Goal: Information Seeking & Learning: Learn about a topic

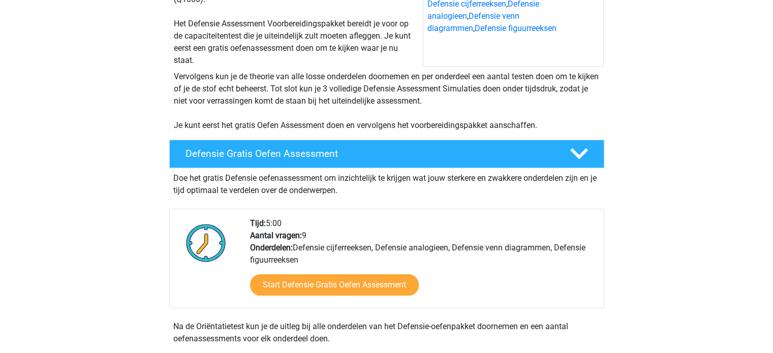
scroll to position [134, 0]
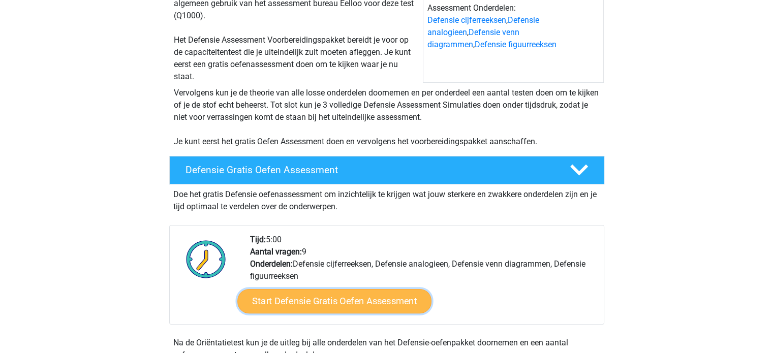
click at [295, 299] on link "Start Defensie Gratis Oefen Assessment" at bounding box center [334, 301] width 194 height 24
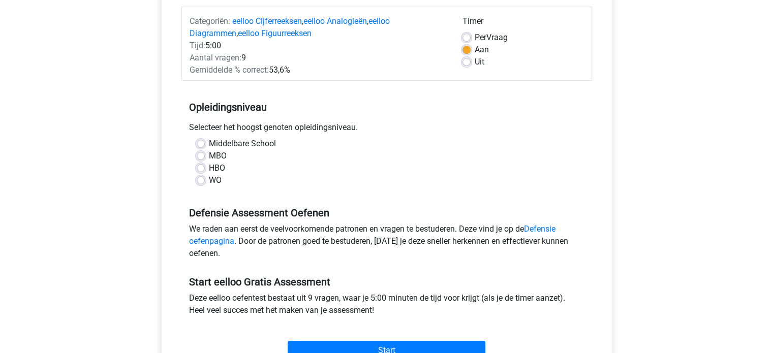
scroll to position [126, 0]
click at [209, 168] on label "HBO" at bounding box center [217, 168] width 16 height 12
click at [201, 168] on input "HBO" at bounding box center [201, 167] width 8 height 10
radio input "true"
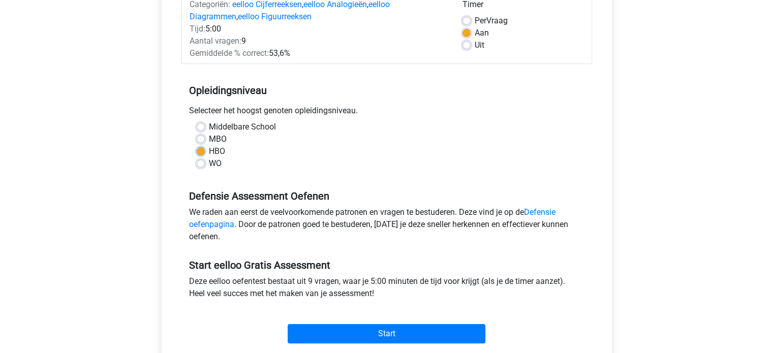
scroll to position [148, 0]
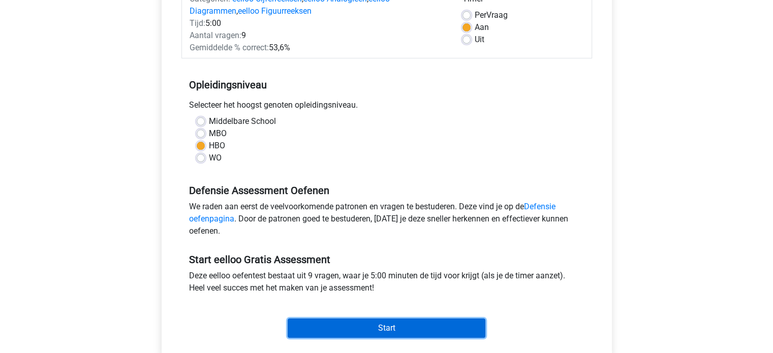
click at [331, 332] on input "Start" at bounding box center [387, 328] width 198 height 19
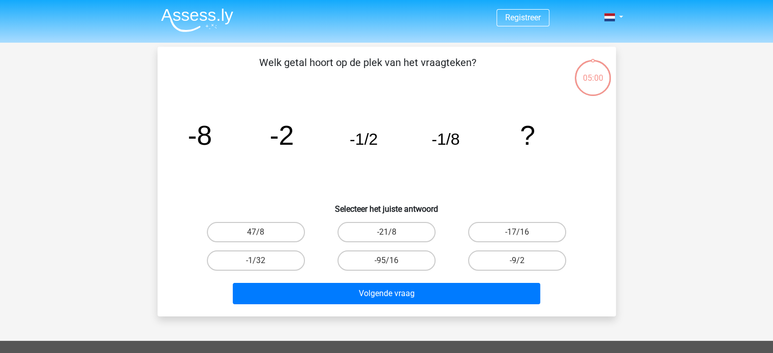
scroll to position [22, 0]
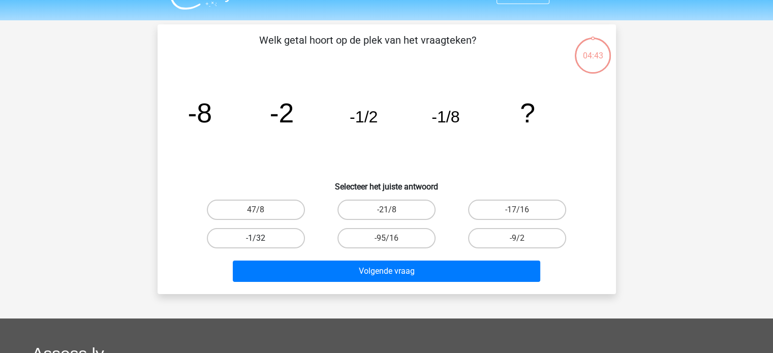
click at [275, 239] on label "-1/32" at bounding box center [256, 238] width 98 height 20
click at [262, 239] on input "-1/32" at bounding box center [259, 241] width 7 height 7
radio input "true"
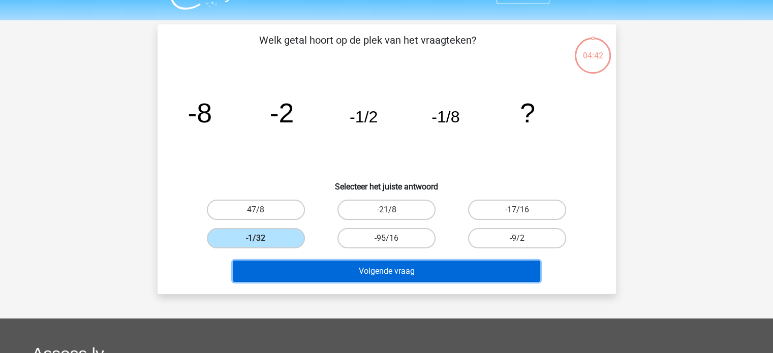
click at [328, 273] on button "Volgende vraag" at bounding box center [387, 271] width 308 height 21
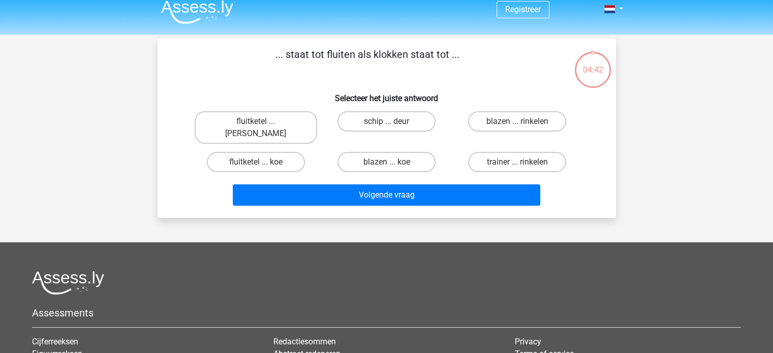
scroll to position [7, 0]
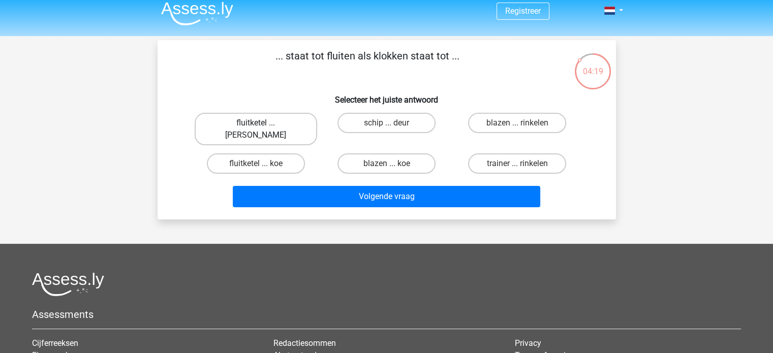
click at [291, 125] on label "fluitketel ... luiden" at bounding box center [256, 129] width 123 height 33
click at [262, 125] on input "fluitketel ... luiden" at bounding box center [259, 126] width 7 height 7
radio input "true"
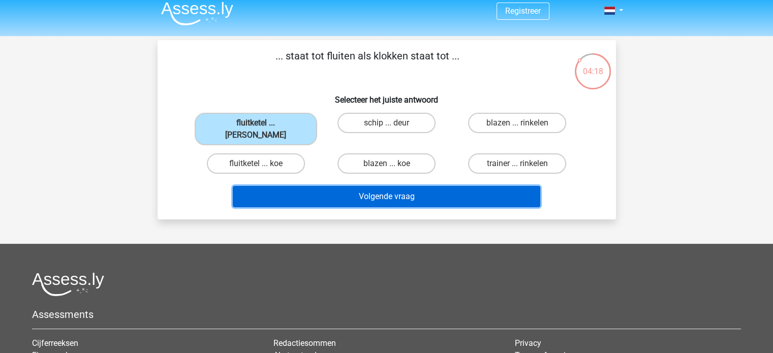
click at [321, 186] on button "Volgende vraag" at bounding box center [387, 196] width 308 height 21
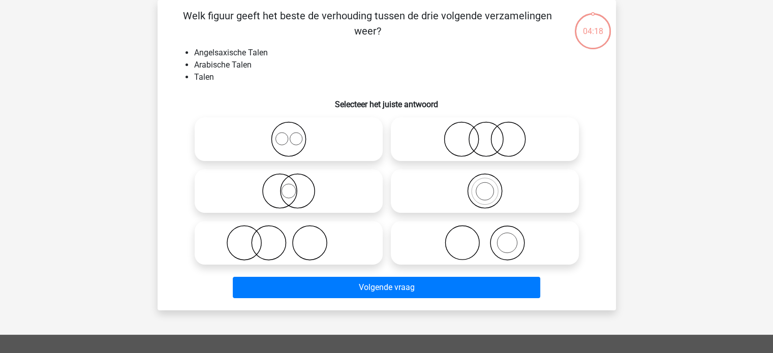
scroll to position [18, 0]
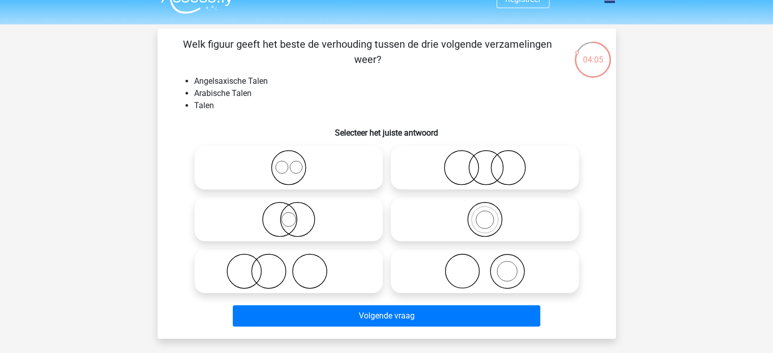
click at [291, 175] on icon at bounding box center [289, 168] width 180 height 36
click at [291, 163] on input "radio" at bounding box center [292, 159] width 7 height 7
radio input "true"
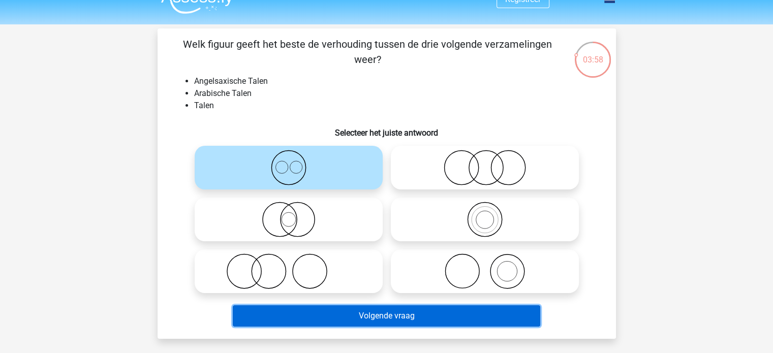
click at [358, 315] on button "Volgende vraag" at bounding box center [387, 316] width 308 height 21
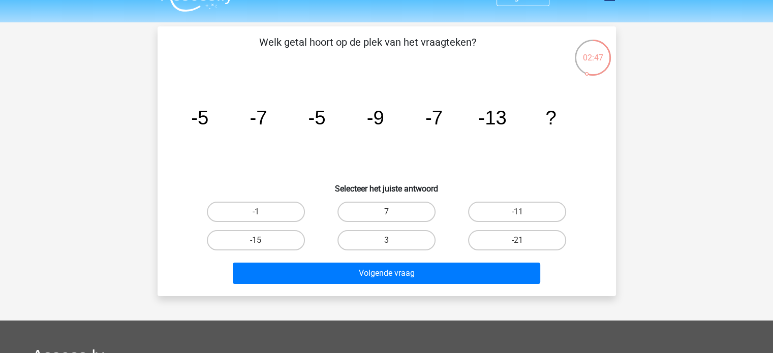
scroll to position [20, 0]
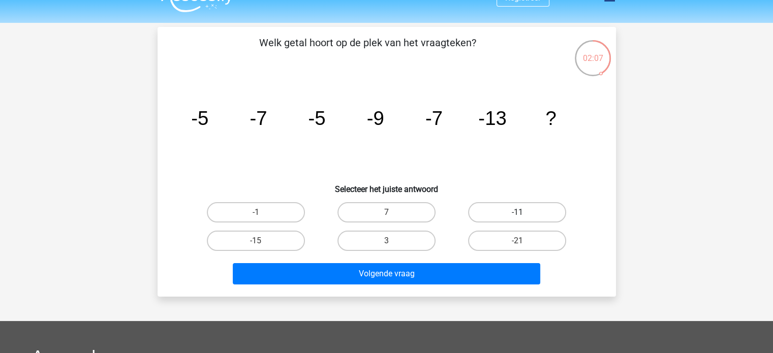
click at [507, 212] on label "-11" at bounding box center [517, 212] width 98 height 20
click at [518, 212] on input "-11" at bounding box center [521, 215] width 7 height 7
radio input "true"
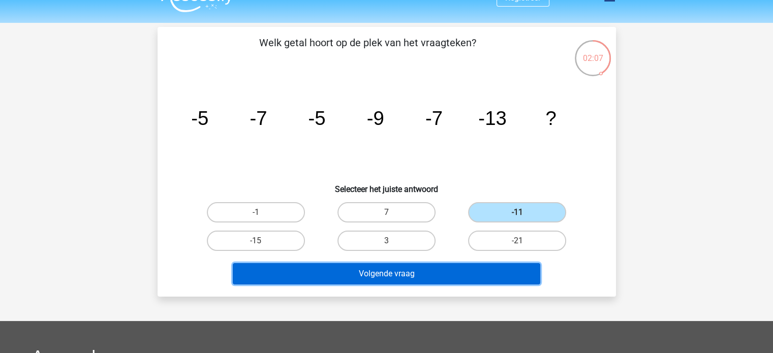
click at [490, 268] on button "Volgende vraag" at bounding box center [387, 273] width 308 height 21
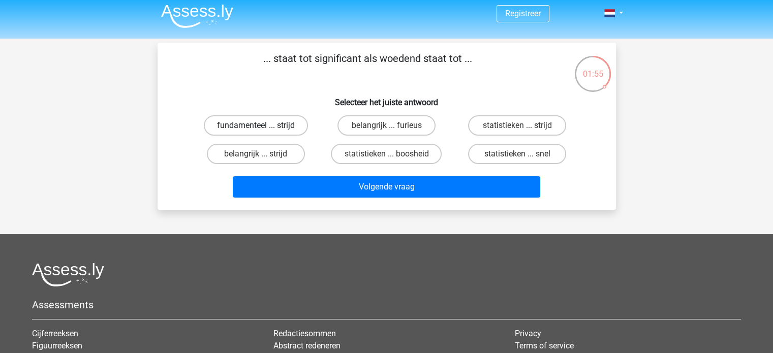
scroll to position [3, 0]
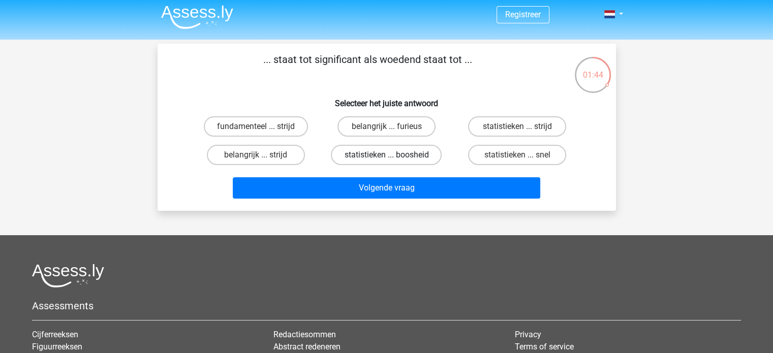
click at [428, 158] on label "statistieken ... boosheid" at bounding box center [386, 155] width 111 height 20
click at [393, 158] on input "statistieken ... boosheid" at bounding box center [389, 158] width 7 height 7
radio input "true"
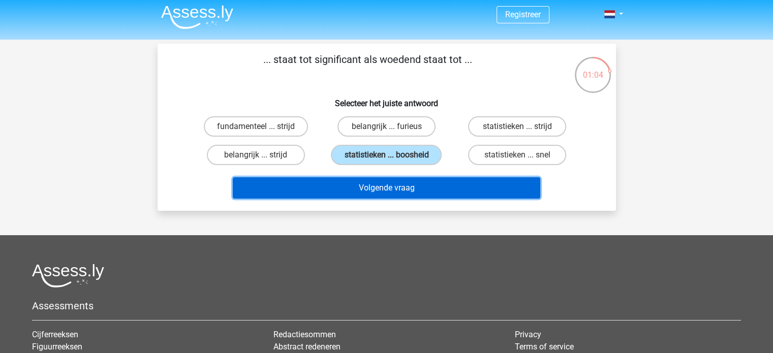
click at [472, 188] on button "Volgende vraag" at bounding box center [387, 187] width 308 height 21
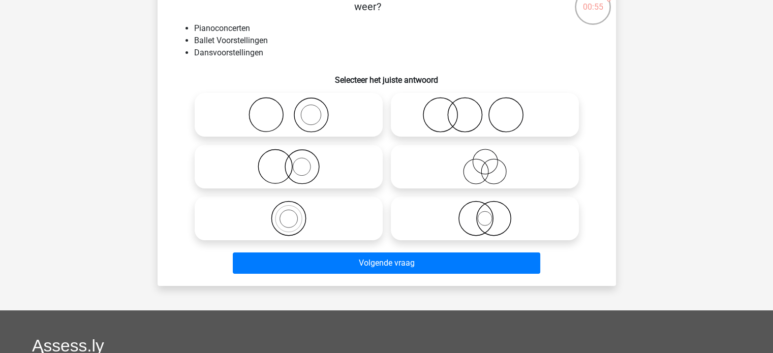
scroll to position [71, 0]
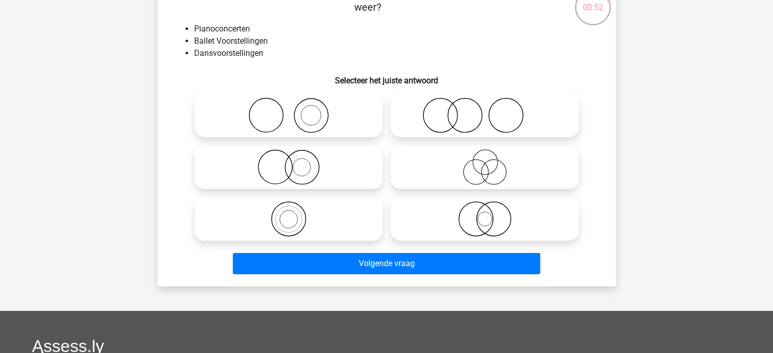
click at [504, 166] on icon at bounding box center [485, 167] width 180 height 36
click at [492, 162] on input "radio" at bounding box center [488, 159] width 7 height 7
radio input "true"
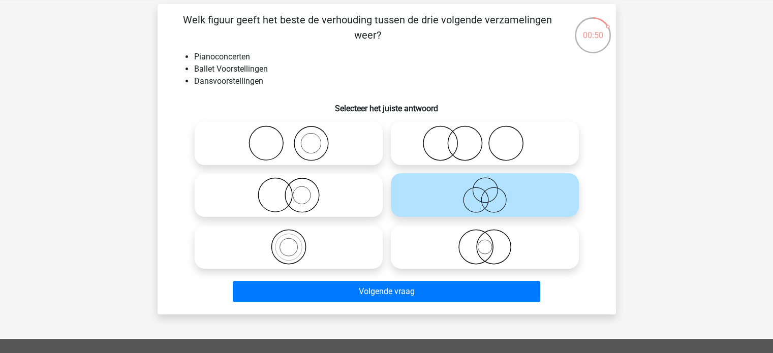
scroll to position [43, 0]
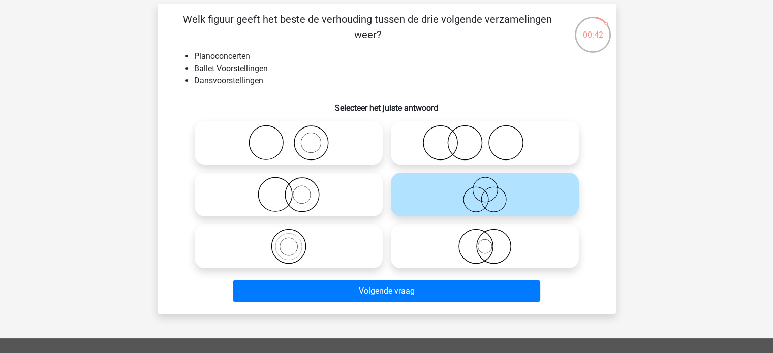
click at [313, 144] on icon at bounding box center [289, 143] width 180 height 36
click at [295, 138] on input "radio" at bounding box center [292, 134] width 7 height 7
radio input "true"
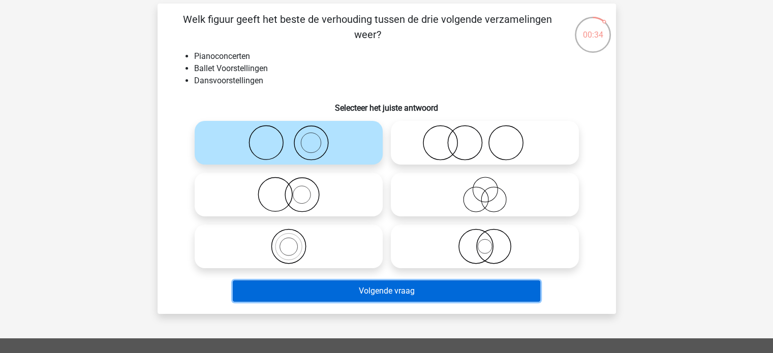
click at [371, 294] on button "Volgende vraag" at bounding box center [387, 291] width 308 height 21
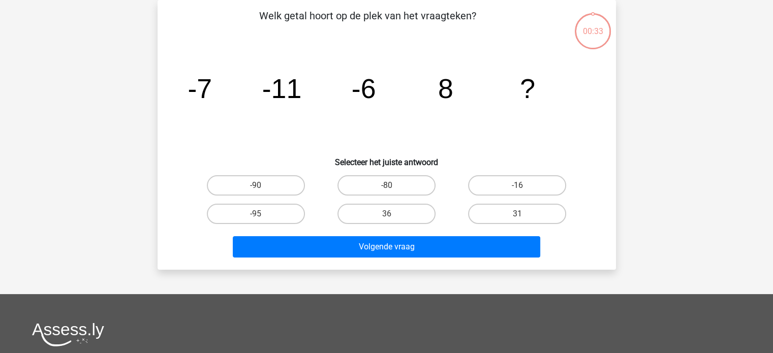
scroll to position [0, 0]
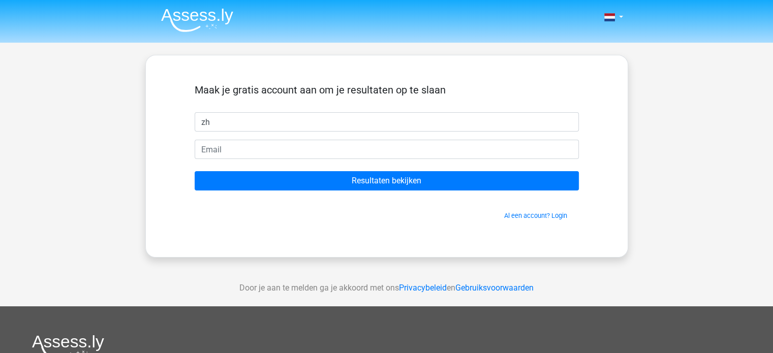
type input "z"
type input "Zoë"
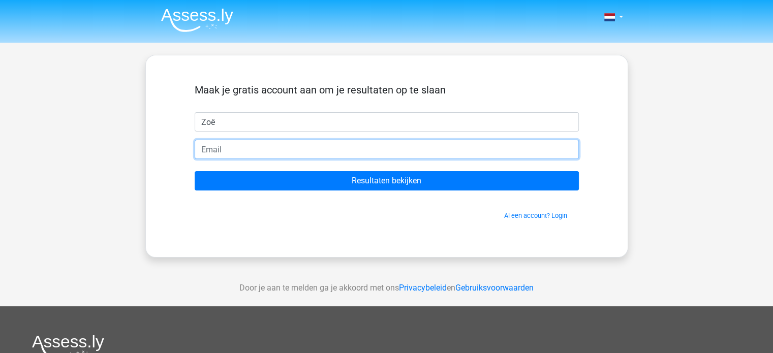
click at [249, 144] on input "email" at bounding box center [387, 149] width 384 height 19
type input "[EMAIL_ADDRESS][DOMAIN_NAME]"
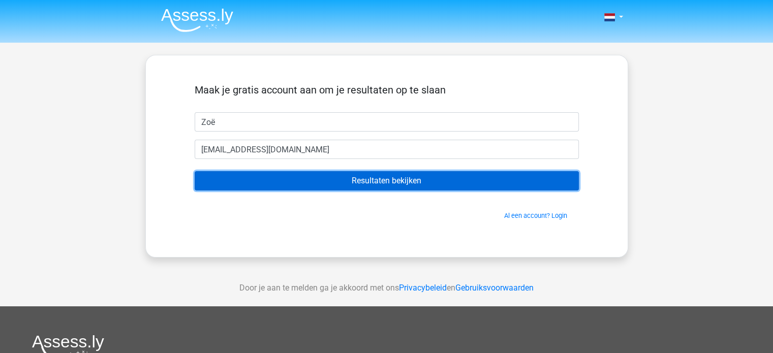
click at [305, 178] on input "Resultaten bekijken" at bounding box center [387, 180] width 384 height 19
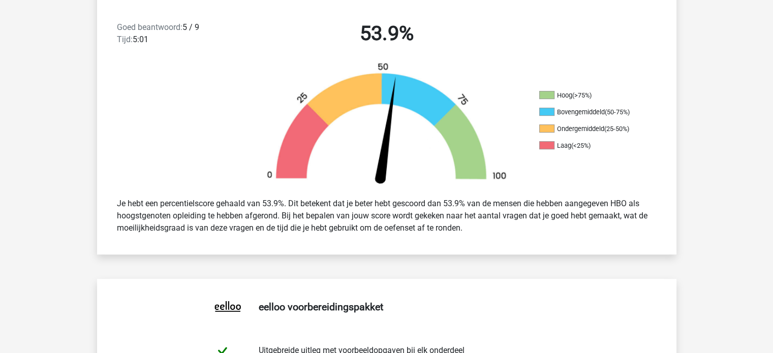
scroll to position [262, 0]
drag, startPoint x: 185, startPoint y: 24, endPoint x: 208, endPoint y: 25, distance: 23.9
click at [208, 25] on div "Goed beantwoord: 5 / 9 Tijd: 5:01" at bounding box center [178, 35] width 139 height 28
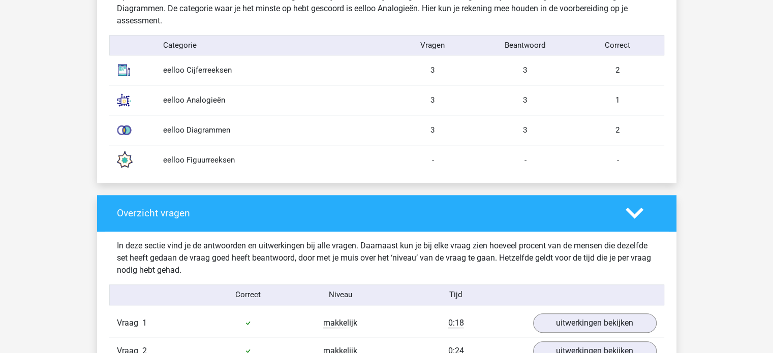
scroll to position [849, 0]
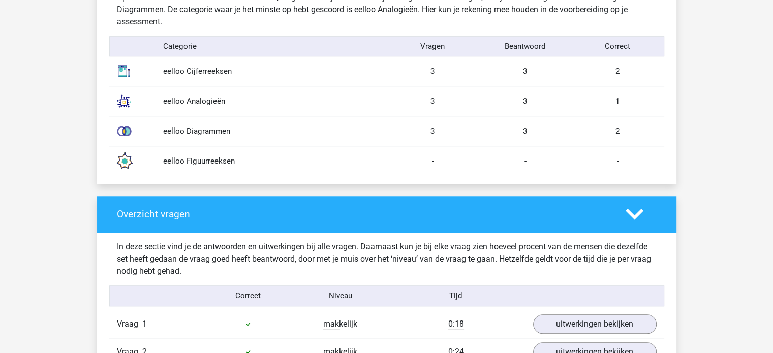
drag, startPoint x: 429, startPoint y: 72, endPoint x: 648, endPoint y: 65, distance: 219.2
click at [648, 65] on div "eelloo Cijferreeksen 3 3 2" at bounding box center [386, 70] width 555 height 29
click at [621, 75] on div "2" at bounding box center [618, 72] width 93 height 12
drag, startPoint x: 618, startPoint y: 96, endPoint x: 614, endPoint y: 100, distance: 6.1
click at [614, 100] on div "1" at bounding box center [618, 102] width 93 height 12
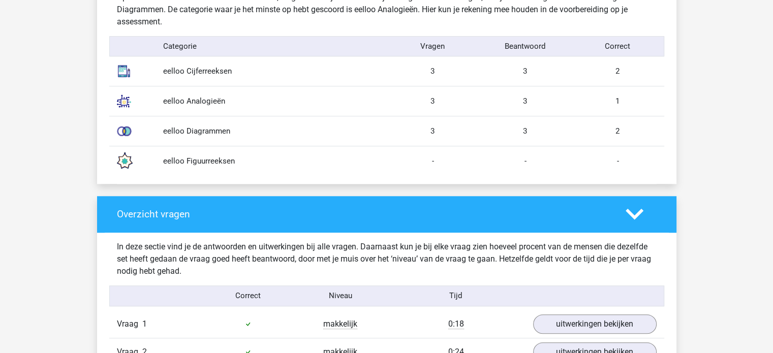
click at [619, 92] on div "eelloo Analogieën 3 3 1" at bounding box center [386, 101] width 555 height 30
drag, startPoint x: 473, startPoint y: 100, endPoint x: 581, endPoint y: 94, distance: 108.5
click at [581, 94] on div "eelloo Analogieën 3 3 1" at bounding box center [386, 101] width 555 height 30
drag, startPoint x: 522, startPoint y: 127, endPoint x: 636, endPoint y: 123, distance: 115.0
click at [636, 123] on div "eelloo Diagrammen 3 3 2" at bounding box center [386, 131] width 555 height 30
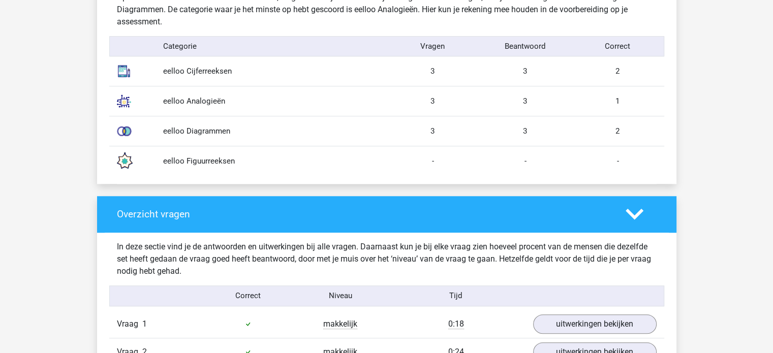
click at [587, 154] on div "eelloo Figuurreeksen - - -" at bounding box center [386, 161] width 555 height 30
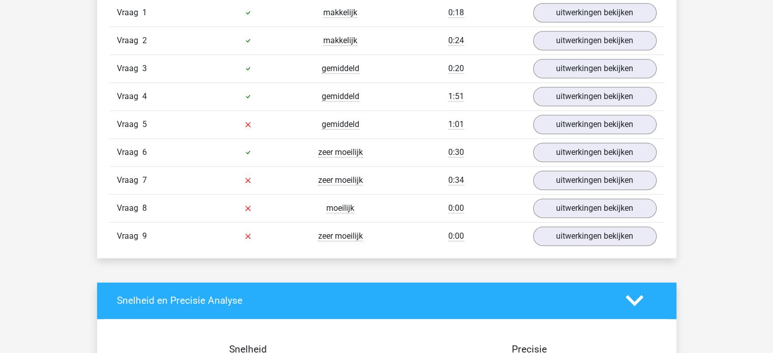
scroll to position [1165, 0]
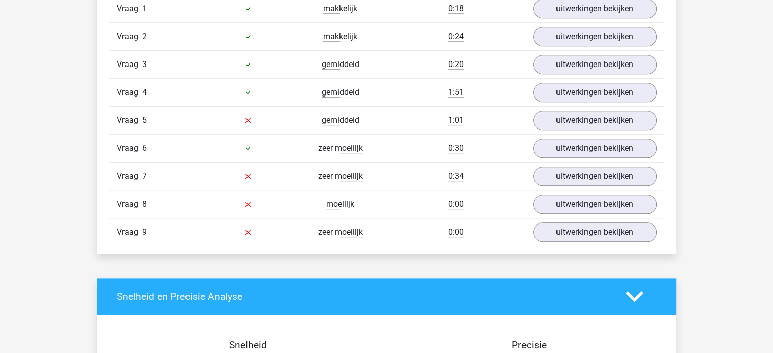
drag, startPoint x: 320, startPoint y: 173, endPoint x: 380, endPoint y: 234, distance: 85.9
click at [380, 234] on div "Vraag 1 makkelijk 0:18 uitwerkingen bekijken Welk getal hoort op de plek van he…" at bounding box center [387, 120] width 540 height 251
click at [405, 235] on div "Vraag 9 zeer moeilijk 0:00 uitwerkingen bekijken" at bounding box center [386, 232] width 555 height 28
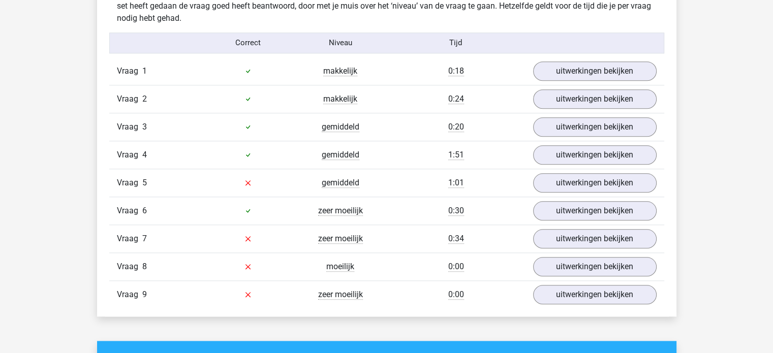
scroll to position [1137, 0]
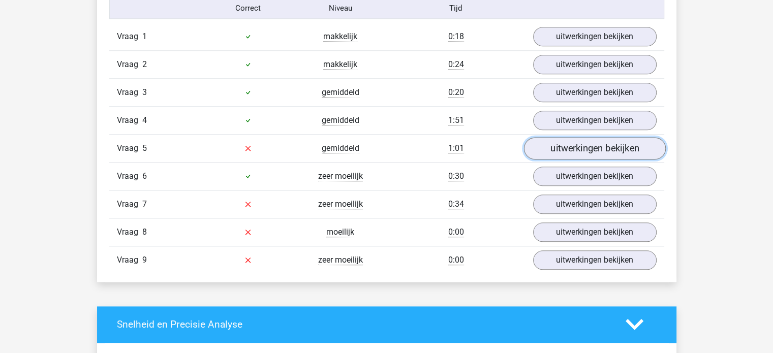
click at [577, 151] on link "uitwerkingen bekijken" at bounding box center [595, 148] width 142 height 22
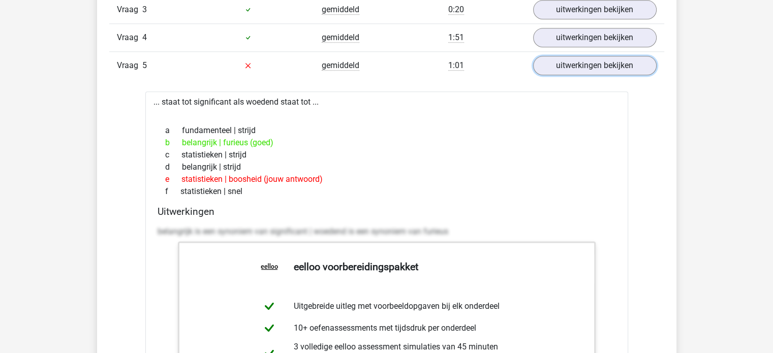
scroll to position [1213, 0]
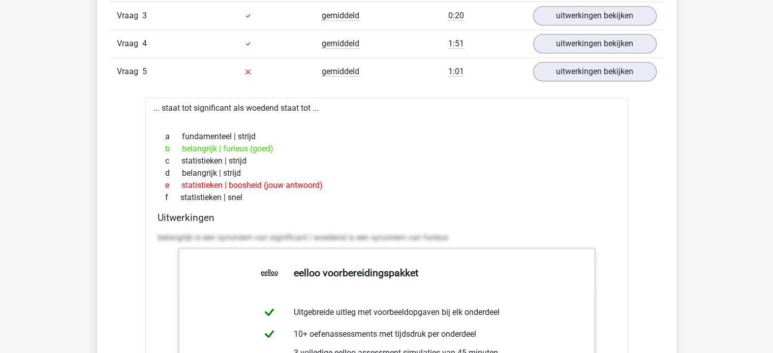
click at [528, 75] on div "uitwerkingen bekijken" at bounding box center [595, 71] width 139 height 19
click at [571, 62] on link "uitwerkingen bekijken" at bounding box center [595, 71] width 142 height 22
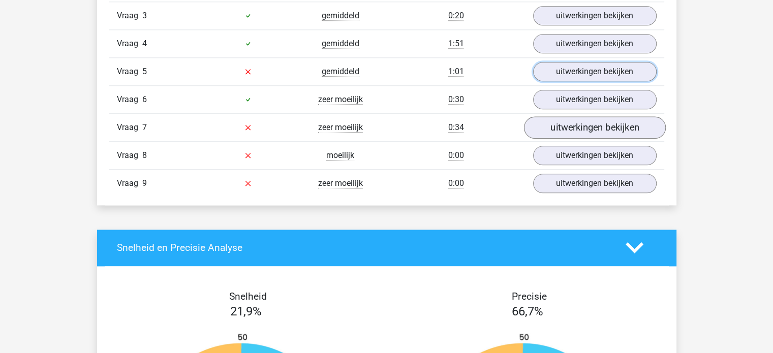
scroll to position [1240, 0]
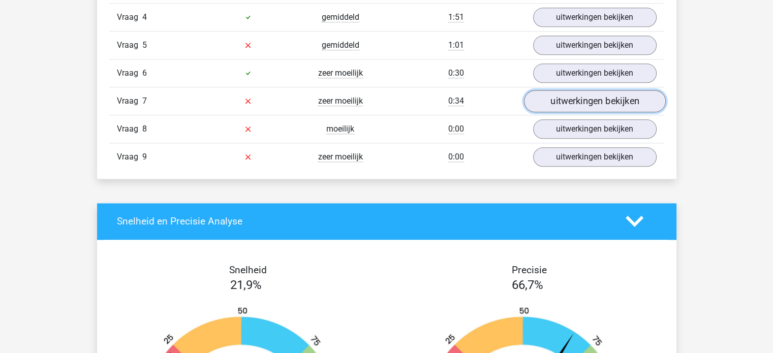
click at [572, 105] on link "uitwerkingen bekijken" at bounding box center [595, 101] width 142 height 22
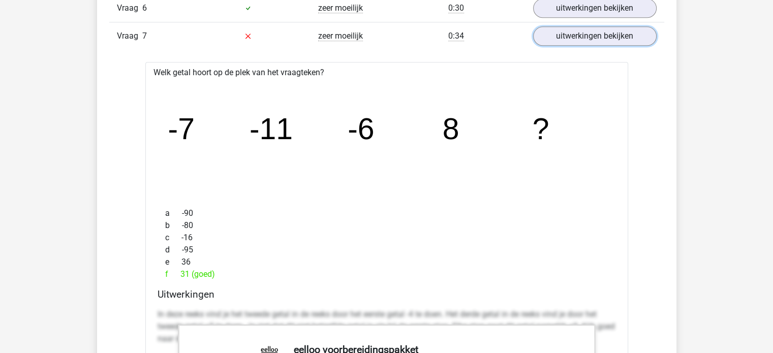
scroll to position [1305, 0]
click at [567, 37] on link "uitwerkingen bekijken" at bounding box center [595, 35] width 142 height 22
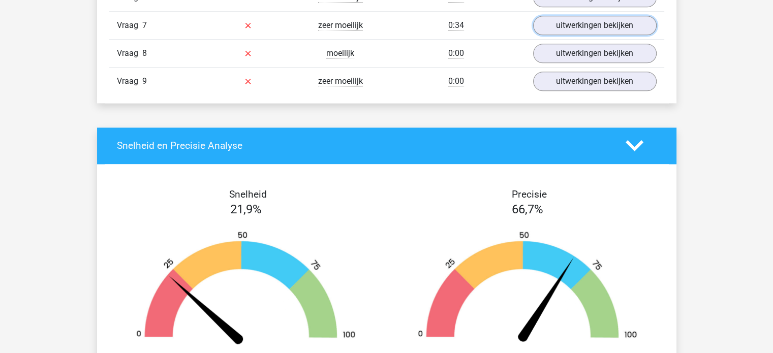
scroll to position [1307, 0]
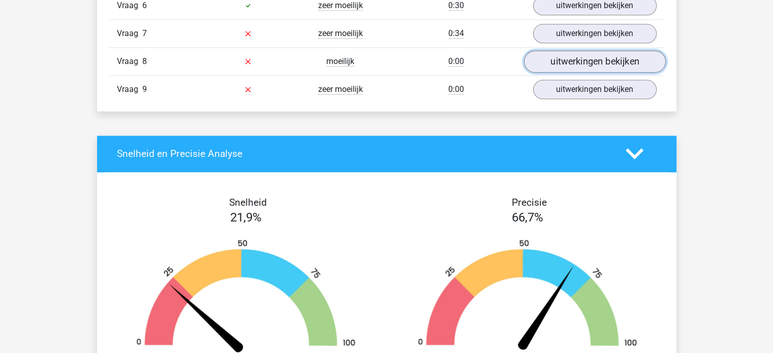
click at [577, 55] on link "uitwerkingen bekijken" at bounding box center [595, 61] width 142 height 22
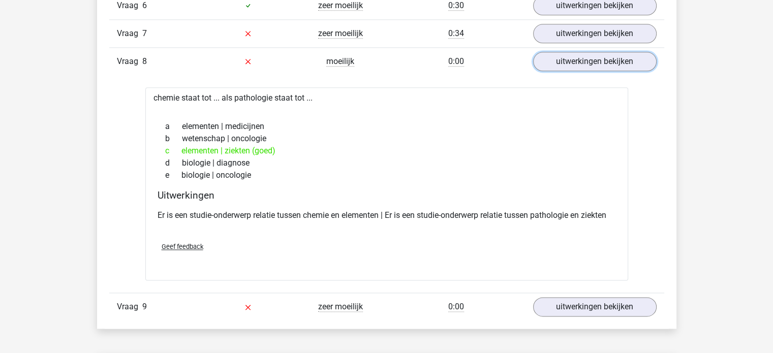
scroll to position [1340, 0]
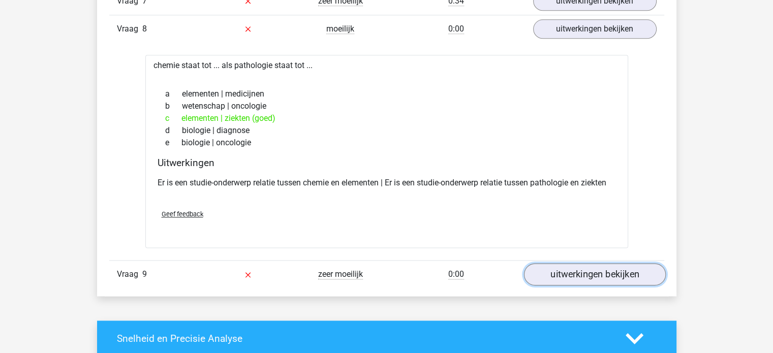
drag, startPoint x: 593, startPoint y: 272, endPoint x: 552, endPoint y: 273, distance: 41.7
click at [552, 273] on link "uitwerkingen bekijken" at bounding box center [595, 274] width 142 height 22
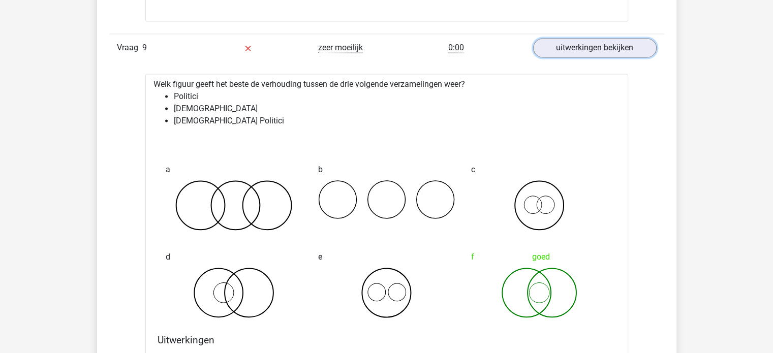
scroll to position [1573, 0]
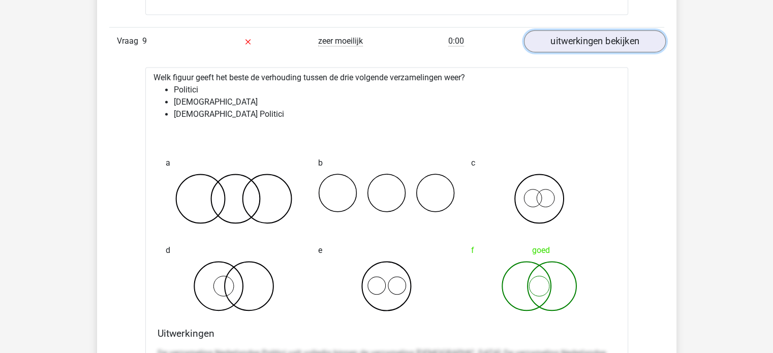
click at [626, 36] on link "uitwerkingen bekijken" at bounding box center [595, 41] width 142 height 22
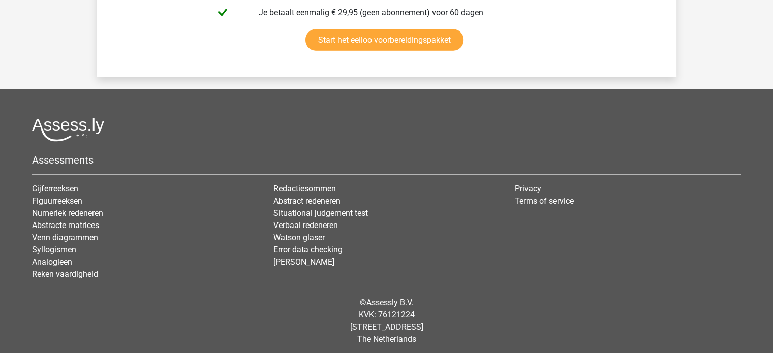
scroll to position [2365, 0]
